Goal: Task Accomplishment & Management: Use online tool/utility

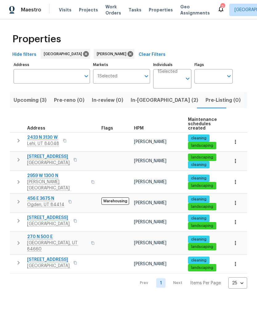
click at [235, 163] on icon "button" at bounding box center [235, 161] width 1 height 4
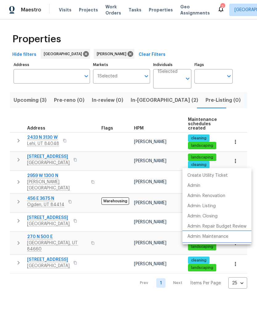
click at [228, 238] on p "Admin: Maintenance" at bounding box center [208, 237] width 41 height 6
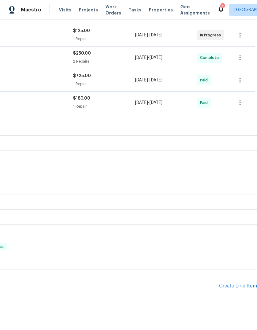
scroll to position [114, 91]
click at [240, 290] on div "Create Line Item" at bounding box center [238, 287] width 38 height 6
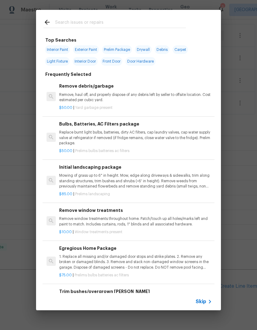
click at [120, 23] on input "text" at bounding box center [120, 23] width 131 height 9
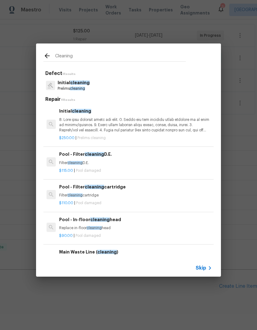
scroll to position [3, 0]
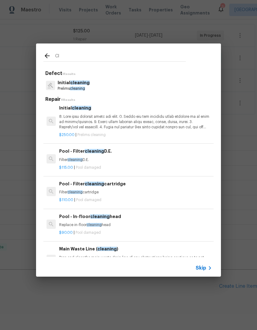
type input "C"
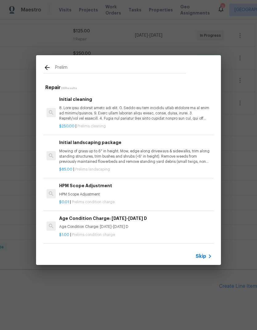
type input "Prelims"
click at [148, 161] on p "Mowing of grass up to 6" in height. Mow, edge along driveways & sidewalks, trim…" at bounding box center [134, 157] width 153 height 16
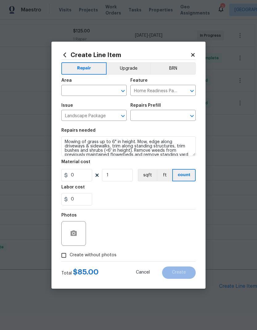
type input "Initial landscaping package $85.00"
type input "85"
click at [148, 161] on section "Repairs needed Mowing of grass up to 6" in height. Mow, edge along driveways & …" at bounding box center [128, 167] width 135 height 85
click at [195, 54] on icon at bounding box center [193, 55] width 6 height 6
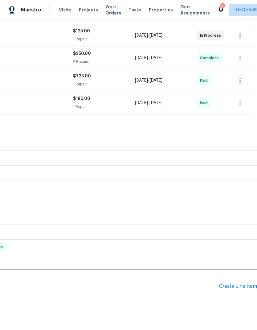
click at [245, 290] on div "Create Line Item" at bounding box center [238, 287] width 38 height 6
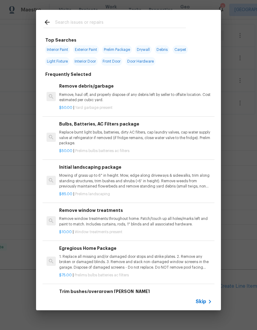
click at [124, 16] on div at bounding box center [114, 22] width 157 height 24
click at [140, 25] on input "text" at bounding box center [120, 23] width 131 height 9
type input "Initia"
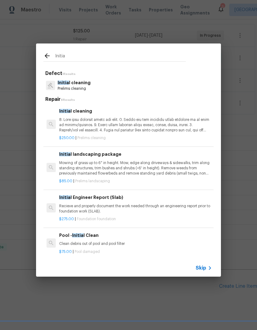
click at [153, 126] on p at bounding box center [135, 125] width 153 height 16
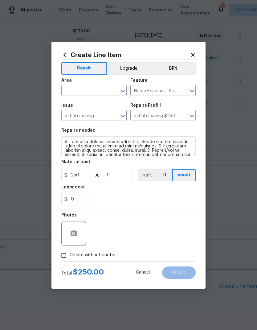
click at [183, 119] on button "Clear" at bounding box center [184, 116] width 9 height 9
click at [165, 118] on input "text" at bounding box center [155, 116] width 48 height 10
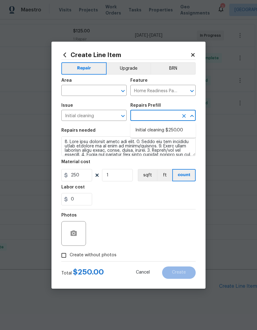
click at [172, 133] on li "Initial cleaning $250.00" at bounding box center [163, 130] width 65 height 10
type input "Initial cleaning $250.00"
click at [125, 118] on icon "Open" at bounding box center [122, 115] width 7 height 7
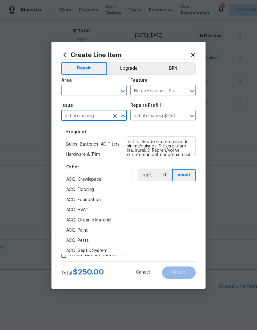
scroll to position [-2, 0]
click at [180, 133] on div "Repairs needed" at bounding box center [128, 132] width 135 height 8
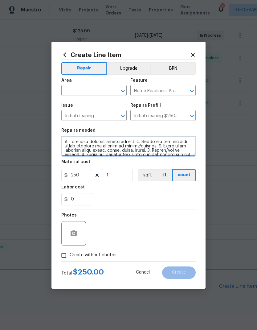
click at [149, 148] on textarea at bounding box center [128, 146] width 135 height 20
click at [148, 146] on textarea at bounding box center [128, 146] width 135 height 20
click at [147, 146] on textarea at bounding box center [128, 146] width 135 height 20
click at [150, 147] on textarea at bounding box center [128, 146] width 135 height 20
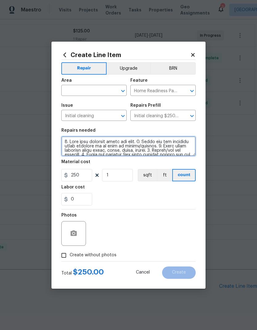
click at [150, 147] on textarea at bounding box center [128, 146] width 135 height 20
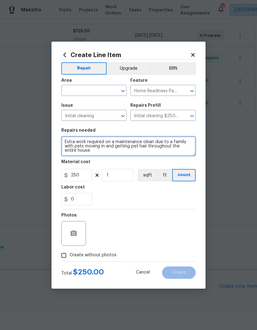
type textarea "Extra work required on a maintenance clean due to a family with pets moving in …"
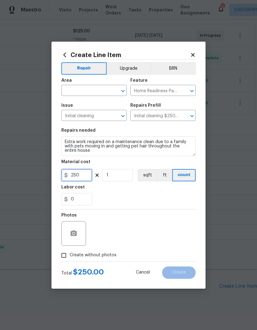
click at [84, 177] on input "250" at bounding box center [76, 175] width 31 height 12
type input "70"
click at [165, 197] on div "0" at bounding box center [128, 199] width 135 height 12
click at [65, 257] on input "Create without photos" at bounding box center [64, 256] width 12 height 12
checkbox input "true"
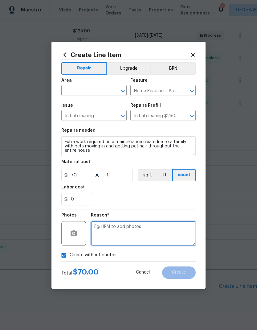
click at [163, 228] on textarea at bounding box center [143, 233] width 105 height 25
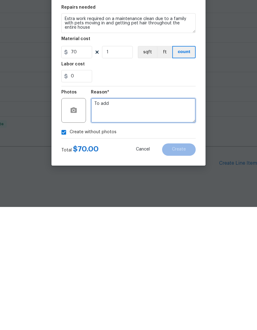
type textarea "To add"
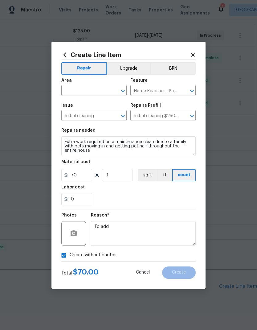
click at [98, 91] on input "text" at bounding box center [85, 91] width 48 height 10
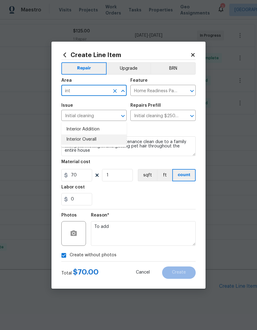
click at [103, 135] on li "Interior Overall" at bounding box center [93, 140] width 65 height 10
type input "Interior Overall"
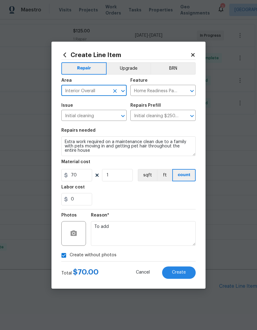
click at [193, 200] on div "0" at bounding box center [128, 199] width 135 height 12
click at [187, 272] on button "Create" at bounding box center [179, 273] width 34 height 12
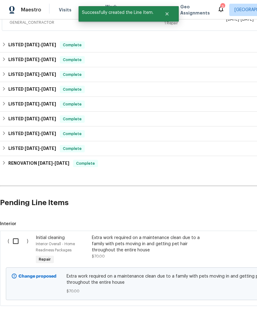
scroll to position [197, 0]
click at [15, 235] on input "checkbox" at bounding box center [18, 241] width 18 height 13
checkbox input "true"
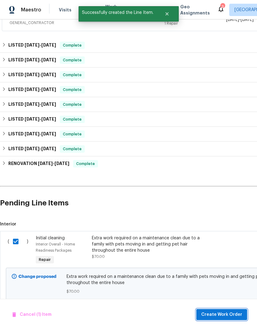
click at [232, 314] on span "Create Work Order" at bounding box center [222, 315] width 41 height 8
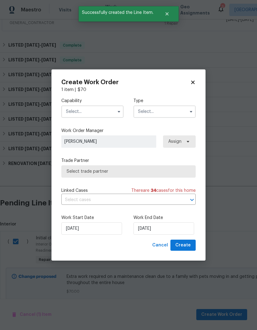
click at [101, 121] on div "Capability Type" at bounding box center [128, 108] width 135 height 30
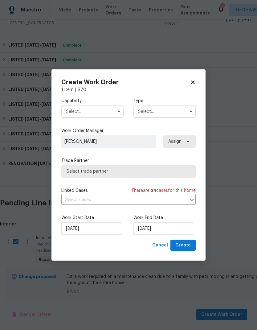
click at [99, 108] on input "text" at bounding box center [92, 112] width 62 height 12
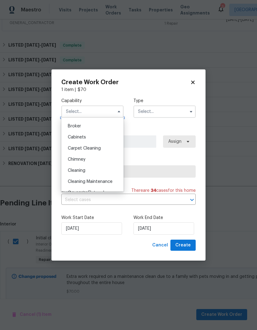
scroll to position [44, 0]
click at [111, 180] on span "Cleaning Maintenance" at bounding box center [90, 180] width 45 height 4
type input "Cleaning Maintenance"
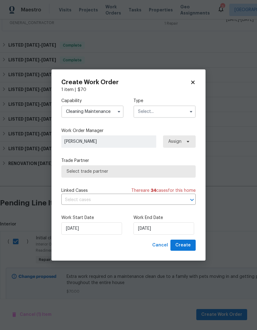
click at [171, 112] on input "text" at bounding box center [165, 112] width 62 height 12
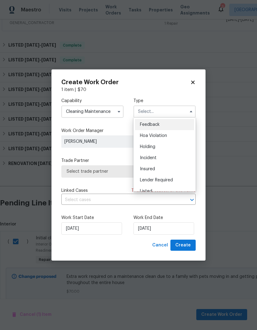
click at [162, 187] on div "Listed" at bounding box center [164, 191] width 59 height 11
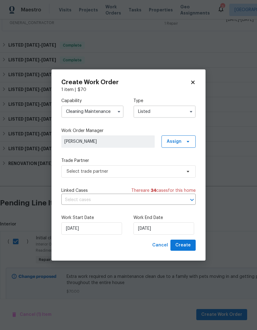
type input "Listed"
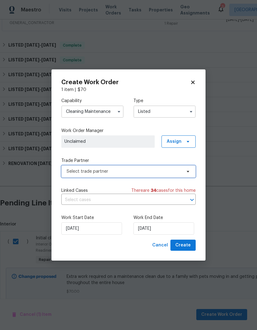
click at [171, 170] on span "Select trade partner" at bounding box center [124, 172] width 115 height 6
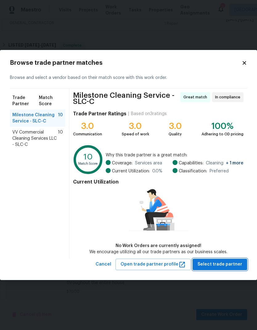
click at [235, 265] on span "Select trade partner" at bounding box center [220, 265] width 45 height 8
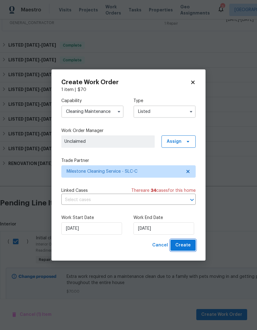
click at [193, 247] on button "Create" at bounding box center [183, 245] width 25 height 11
checkbox input "false"
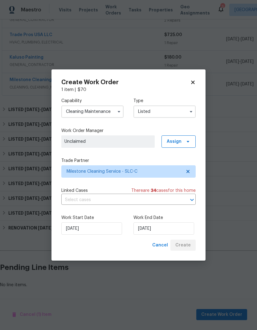
scroll to position [136, 0]
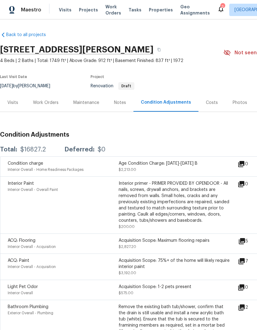
click at [51, 106] on div "Work Orders" at bounding box center [46, 103] width 40 height 18
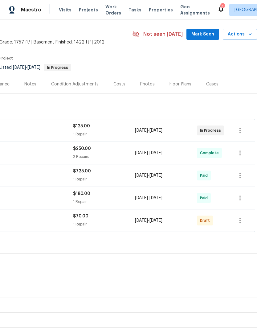
scroll to position [19, 91]
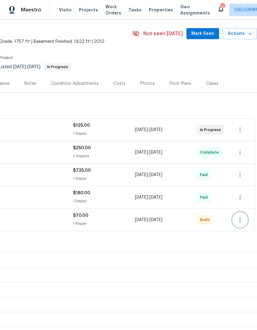
click at [244, 224] on icon "button" at bounding box center [240, 219] width 7 height 7
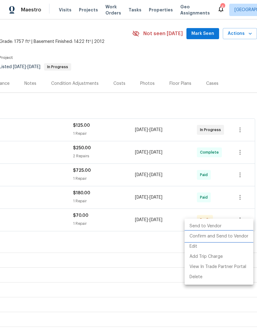
click at [235, 237] on li "Confirm and Send to Vendor" at bounding box center [219, 236] width 69 height 10
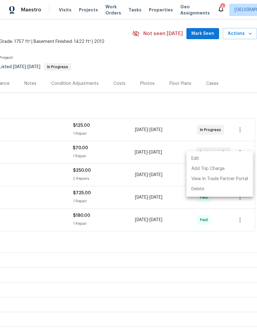
click at [234, 73] on div at bounding box center [128, 165] width 257 height 330
